Goal: Task Accomplishment & Management: Use online tool/utility

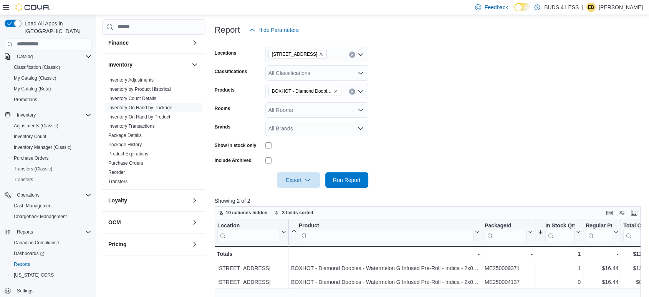
scroll to position [86, 0]
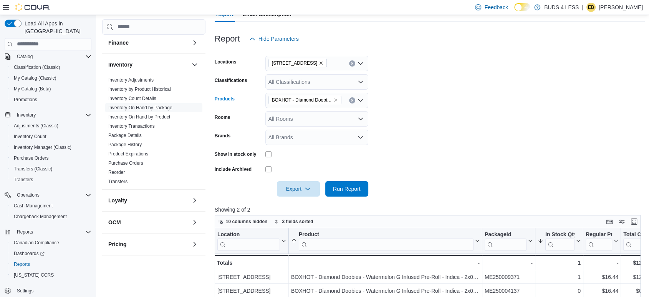
click at [350, 100] on button "Clear input" at bounding box center [352, 100] width 6 height 6
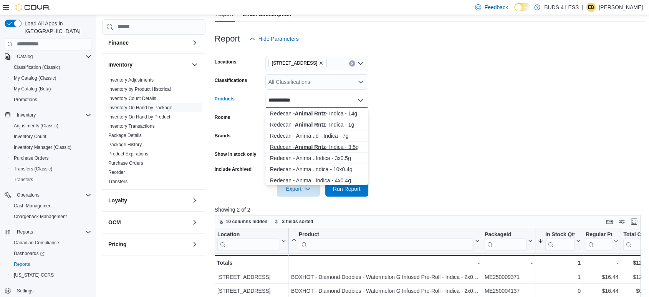
type input "**********"
click at [335, 146] on div "Redecan - Animal Rntz - Indica - 3.5g" at bounding box center [317, 147] width 94 height 8
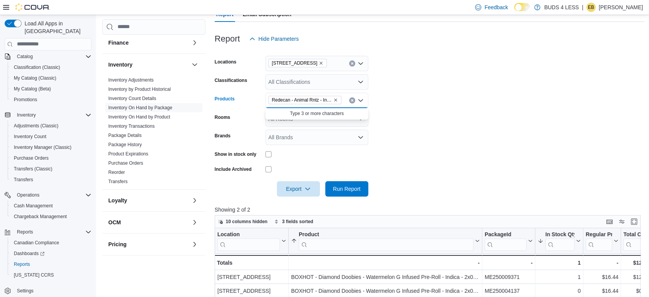
click at [389, 138] on form "Locations 23 Young Street Classifications All Classifications Products Redecan …" at bounding box center [430, 121] width 431 height 150
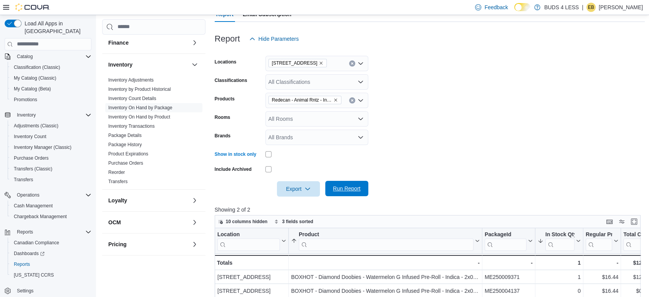
click at [347, 183] on span "Run Report" at bounding box center [347, 188] width 34 height 15
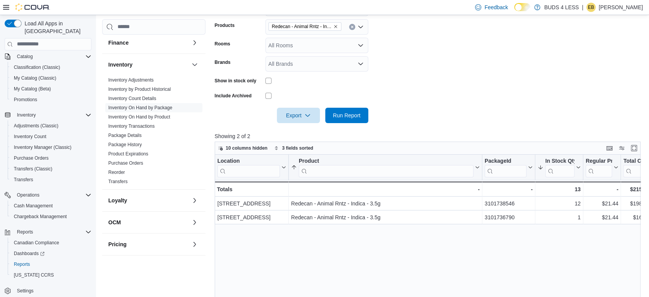
scroll to position [85, 0]
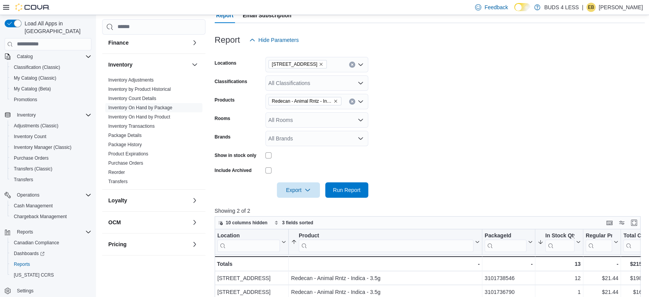
click at [351, 103] on button "Clear input" at bounding box center [352, 101] width 6 height 6
click at [413, 92] on form "Locations 23 Young Street Classifications All Classifications Products All Prod…" at bounding box center [430, 123] width 431 height 150
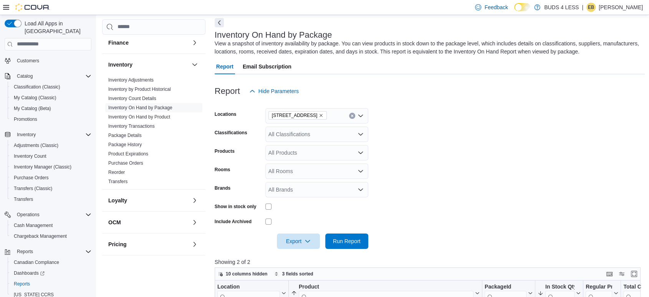
scroll to position [0, 0]
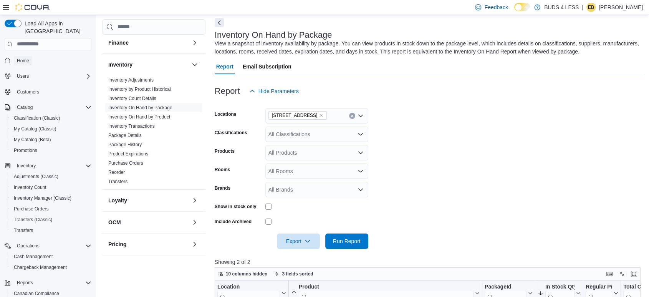
click at [27, 58] on span "Home" at bounding box center [23, 61] width 12 height 6
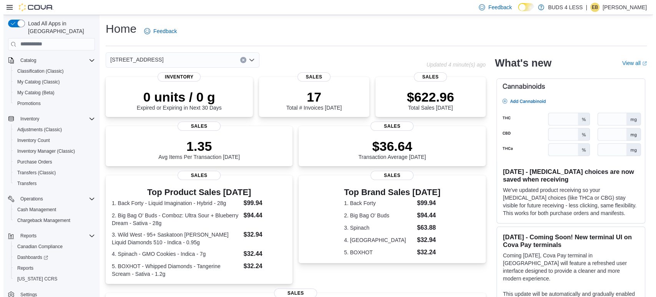
scroll to position [51, 0]
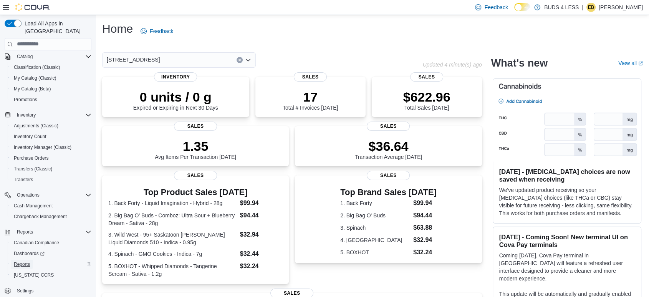
click at [26, 261] on span "Reports" at bounding box center [22, 264] width 16 height 6
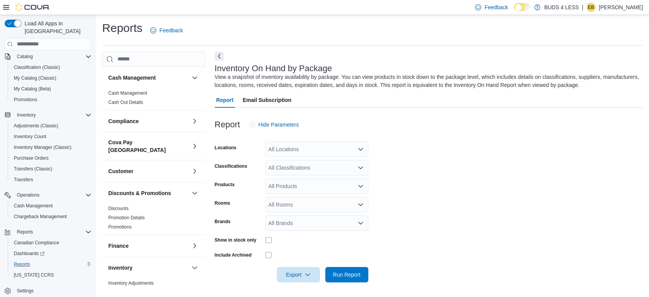
scroll to position [1, 0]
click at [291, 150] on div "All Locations" at bounding box center [316, 148] width 103 height 15
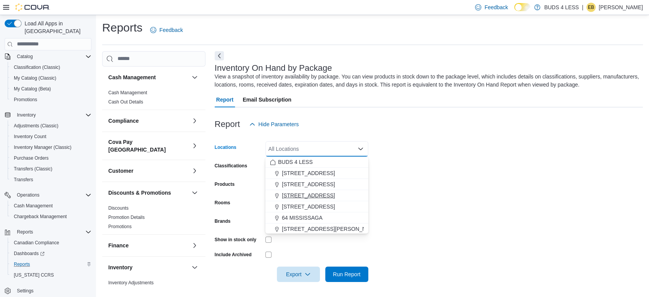
click at [294, 194] on span "[STREET_ADDRESS]" at bounding box center [308, 195] width 53 height 8
drag, startPoint x: 410, startPoint y: 175, endPoint x: 385, endPoint y: 181, distance: 25.6
click at [410, 174] on form "Locations [STREET_ADDRESS] Selected. [STREET_ADDRESS]. Press Backspace to delet…" at bounding box center [429, 207] width 428 height 150
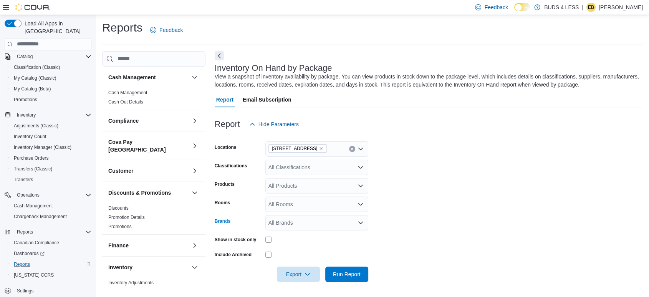
click at [301, 221] on div "All Brands" at bounding box center [316, 222] width 103 height 15
type input "****"
click at [297, 209] on span "1964" at bounding box center [317, 209] width 94 height 8
click at [347, 275] on span "Run Report" at bounding box center [347, 274] width 28 height 8
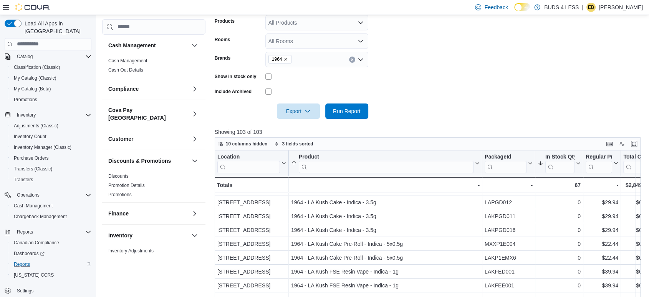
scroll to position [120, 0]
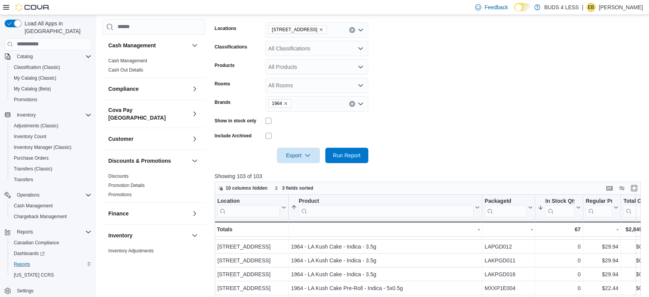
click at [286, 101] on icon "Remove 1964 from selection in this group" at bounding box center [286, 103] width 5 height 5
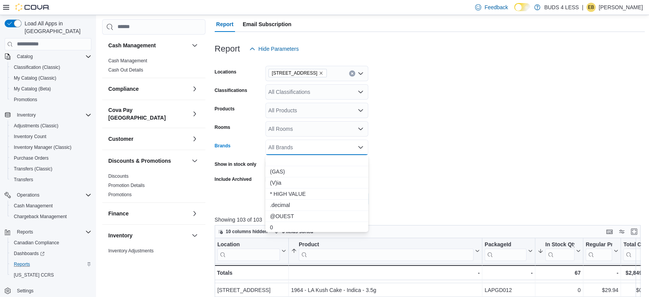
scroll to position [34, 0]
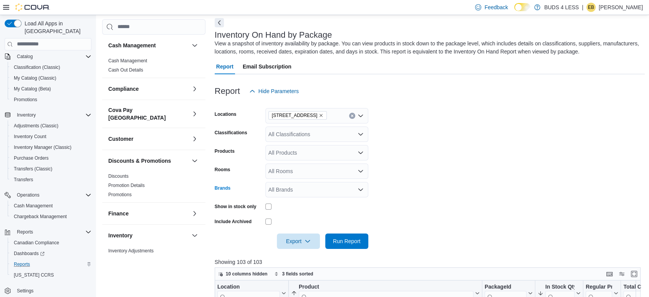
click at [378, 98] on div "Report Hide Parameters" at bounding box center [430, 90] width 431 height 15
